Goal: Information Seeking & Learning: Learn about a topic

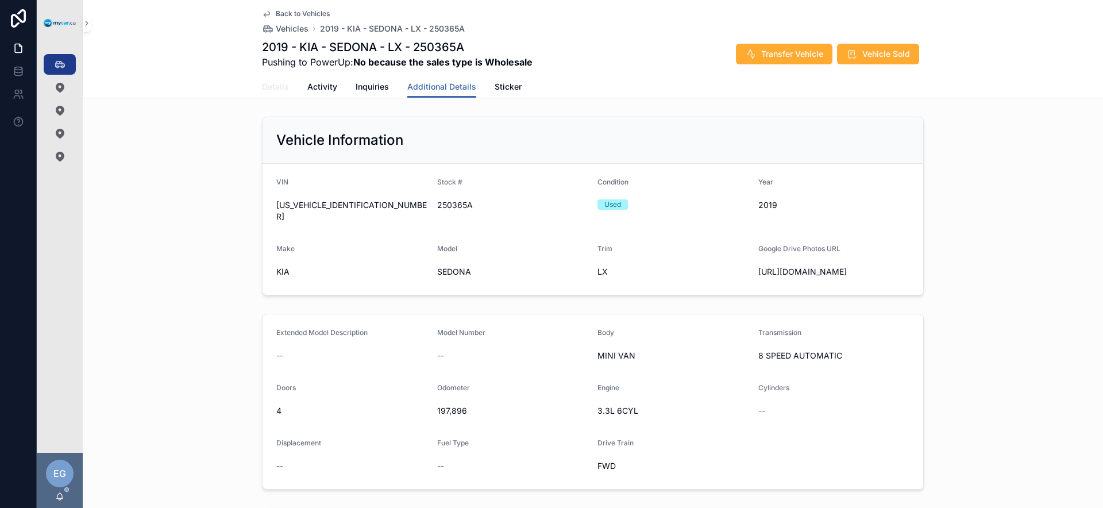
click at [262, 91] on span "Details" at bounding box center [275, 86] width 27 height 11
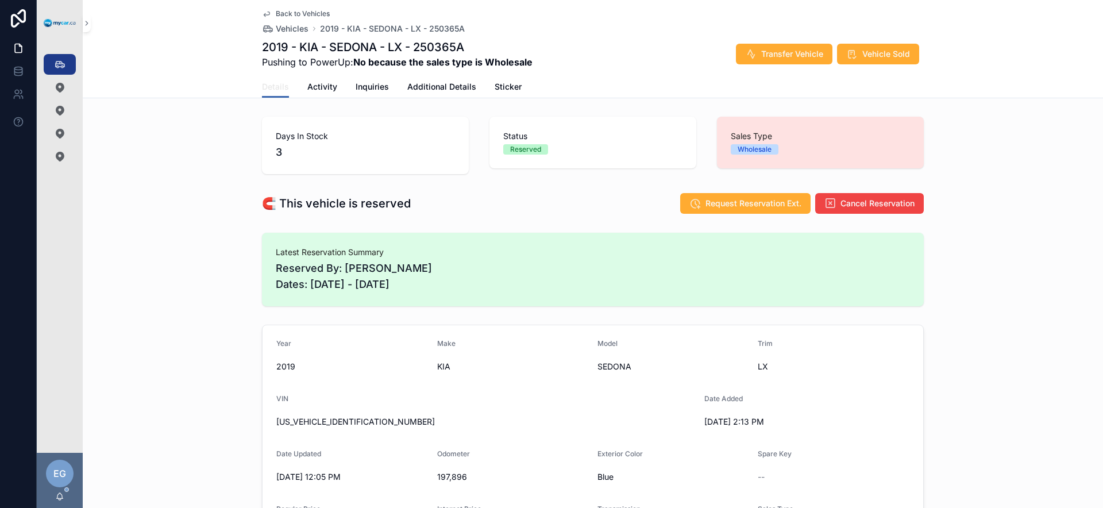
click at [264, 91] on span "Details" at bounding box center [275, 86] width 27 height 11
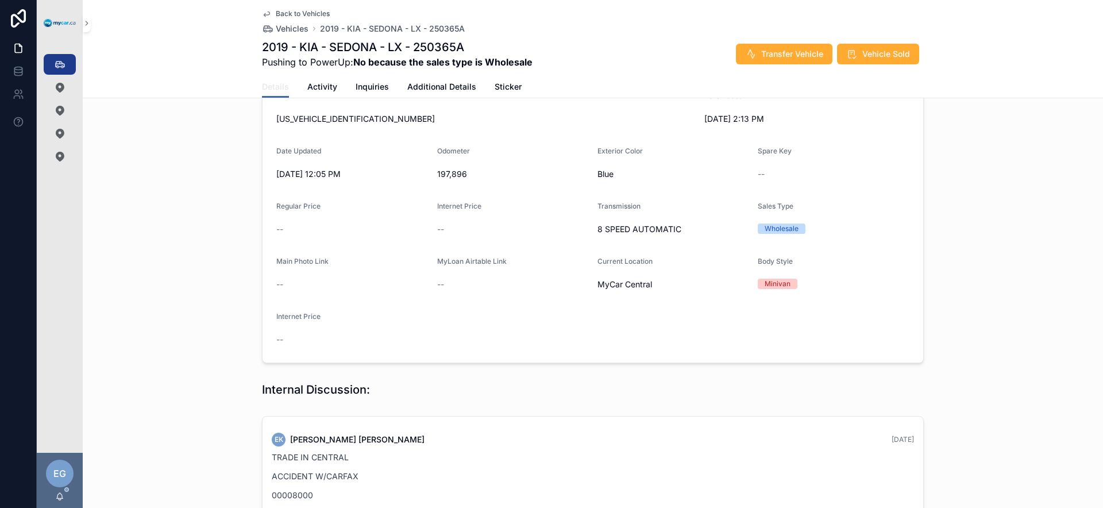
scroll to position [434, 0]
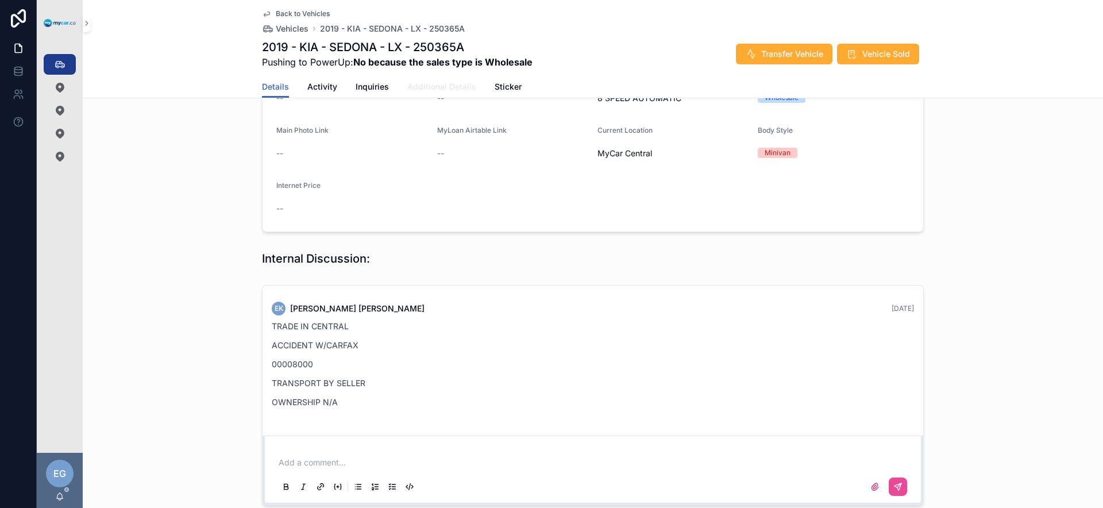
click at [420, 87] on span "Additional Details" at bounding box center [441, 86] width 69 height 11
